Goal: Transaction & Acquisition: Purchase product/service

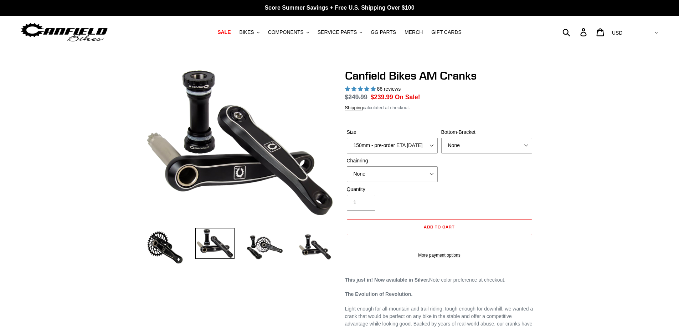
select select "highest-rating"
click at [430, 144] on select "150mm - pre-order ETA [DATE] 155mm - pre-order ETA [DATE] 160mm - pre-order ETA…" at bounding box center [392, 146] width 91 height 16
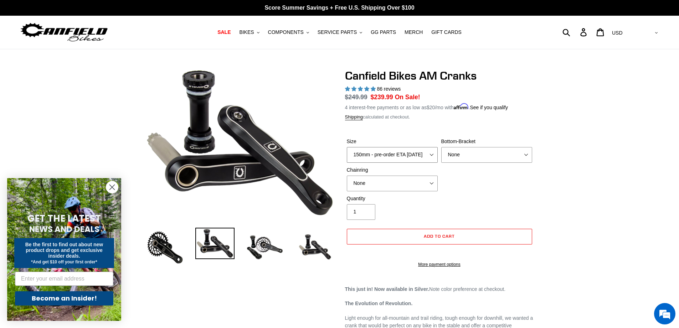
select select "155mm - pre-order ETA [DATE]"
click at [347, 147] on select "150mm - pre-order ETA [DATE] 155mm - pre-order ETA [DATE] 160mm - pre-order ETA…" at bounding box center [392, 155] width 91 height 16
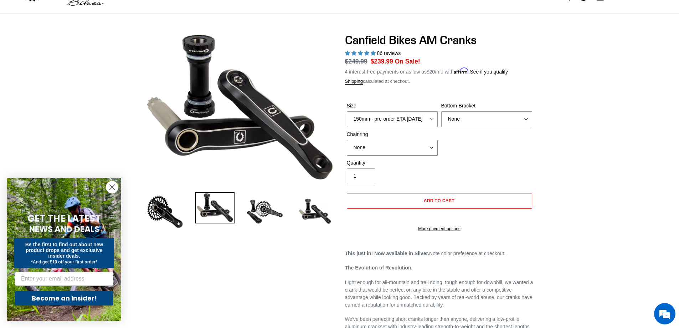
click at [431, 144] on select "None 30t Round (Boost 148) 30t Oval (Boost 148) 32t Round (Boost 148) 32t Oval …" at bounding box center [392, 148] width 91 height 16
select select "32t Round (Boost 148)"
click at [347, 140] on select "None 30t Round (Boost 148) 30t Oval (Boost 148) 32t Round (Boost 148) 32t Oval …" at bounding box center [392, 148] width 91 height 16
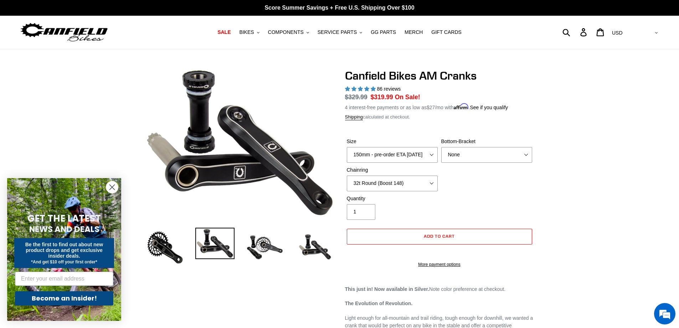
drag, startPoint x: 114, startPoint y: 186, endPoint x: 202, endPoint y: 166, distance: 90.6
click at [114, 186] on circle "Close dialog" at bounding box center [112, 187] width 12 height 12
